Goal: Find specific page/section: Find specific page/section

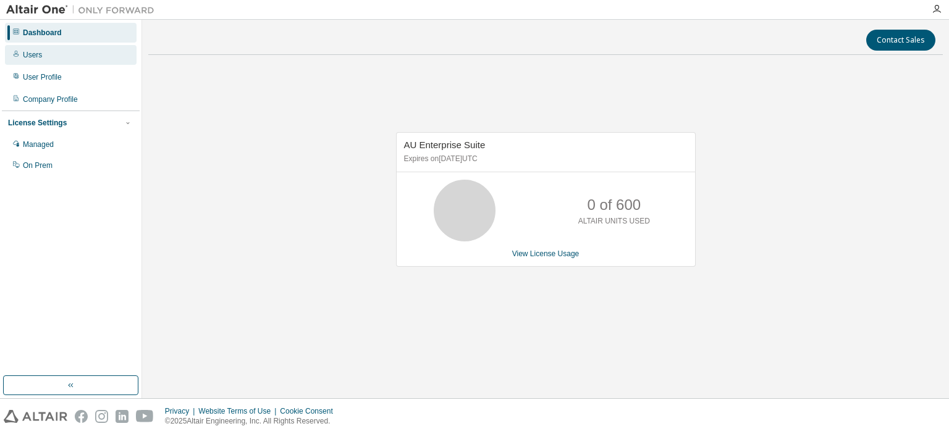
click at [40, 54] on div "Users" at bounding box center [32, 55] width 19 height 10
